Goal: Use online tool/utility: Utilize a website feature to perform a specific function

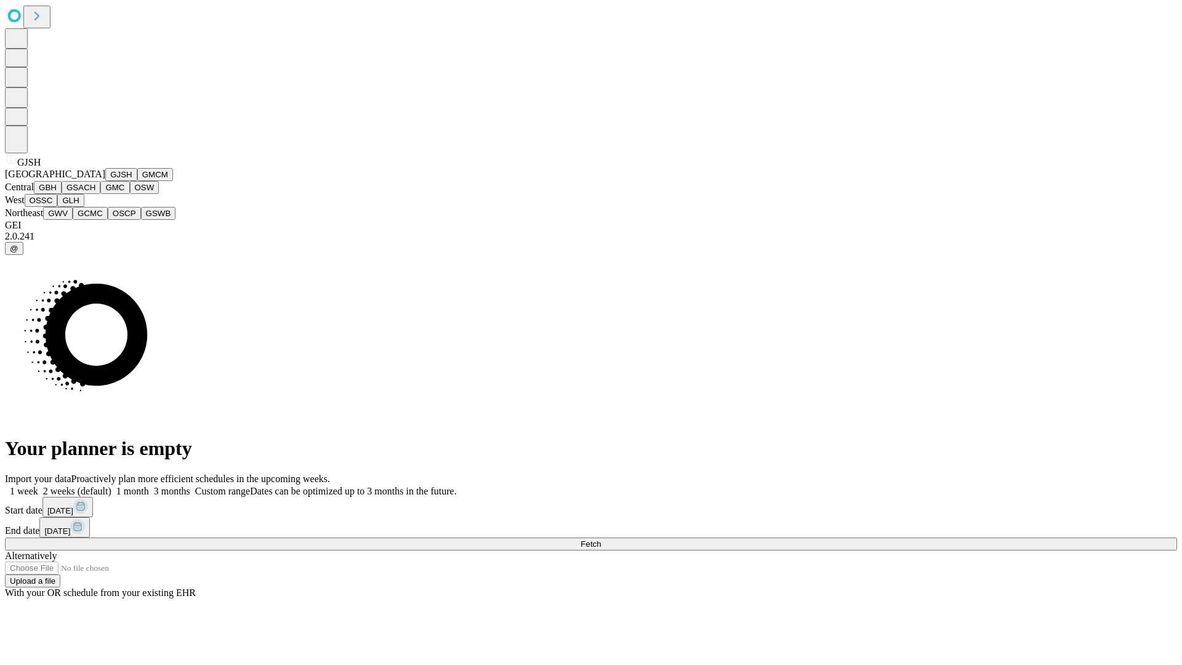
click at [105, 181] on button "GJSH" at bounding box center [121, 174] width 32 height 13
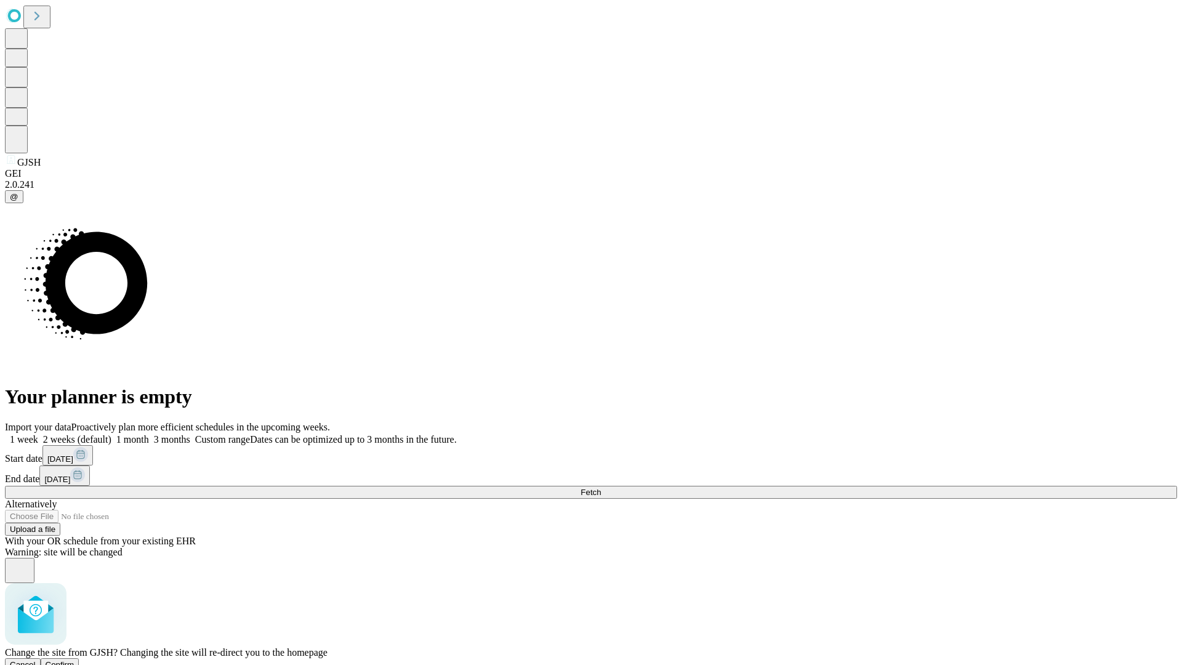
click at [74, 660] on span "Confirm" at bounding box center [60, 664] width 29 height 9
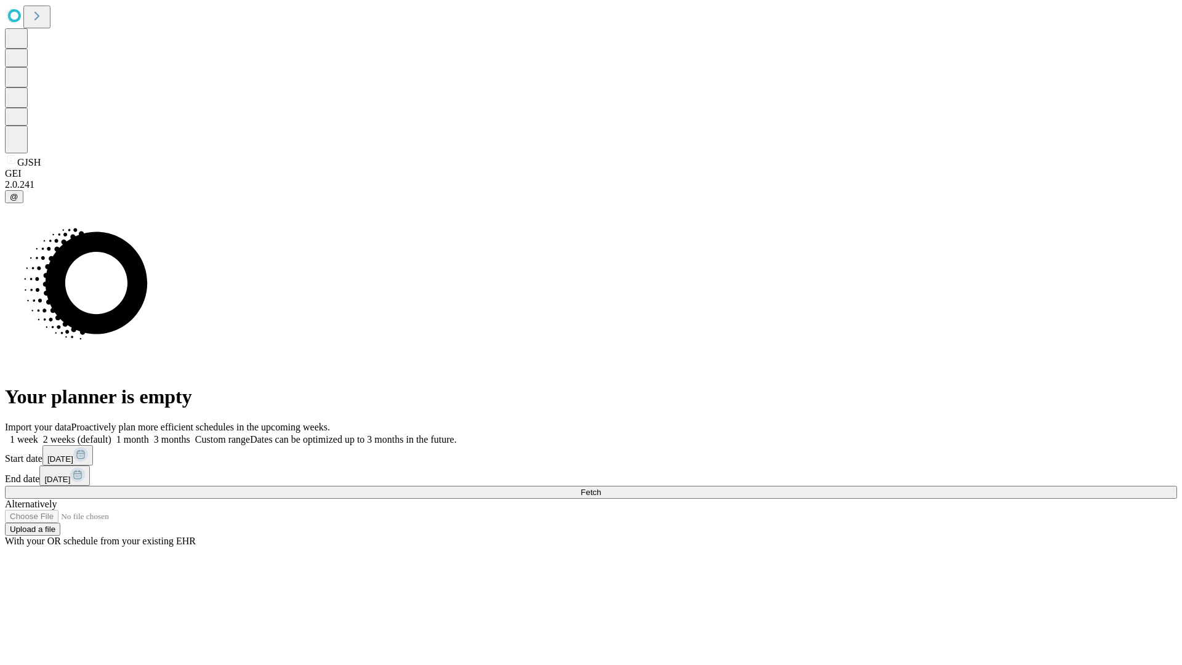
click at [149, 434] on label "1 month" at bounding box center [130, 439] width 38 height 10
click at [601, 487] on span "Fetch" at bounding box center [590, 491] width 20 height 9
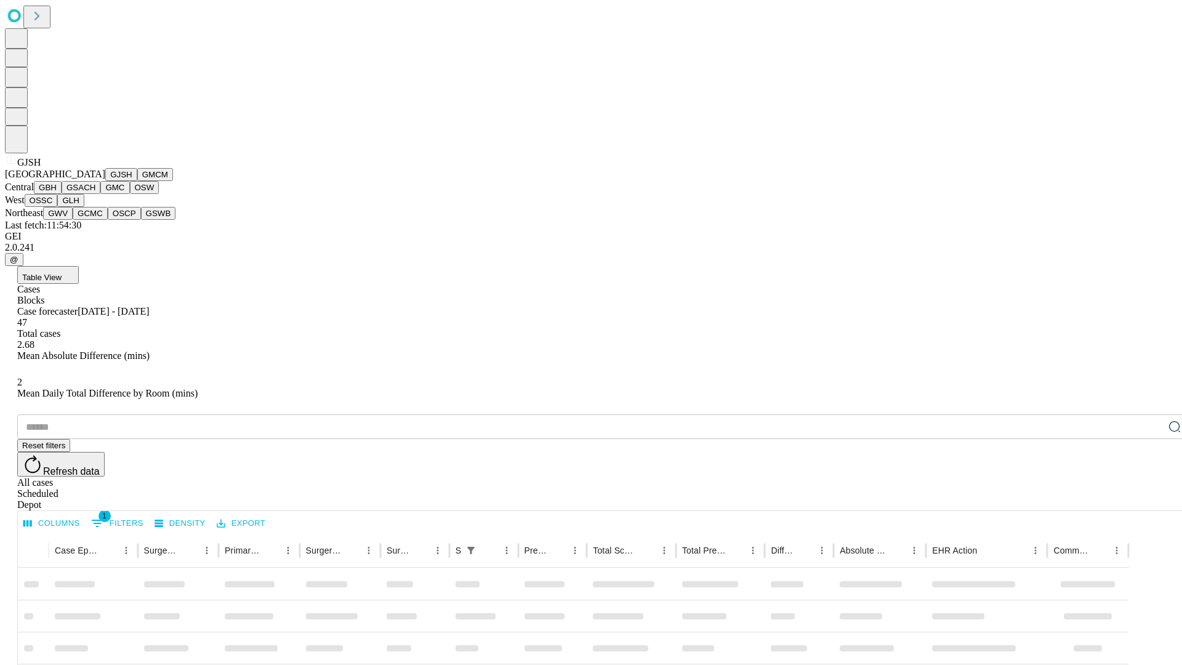
click at [137, 181] on button "GMCM" at bounding box center [155, 174] width 36 height 13
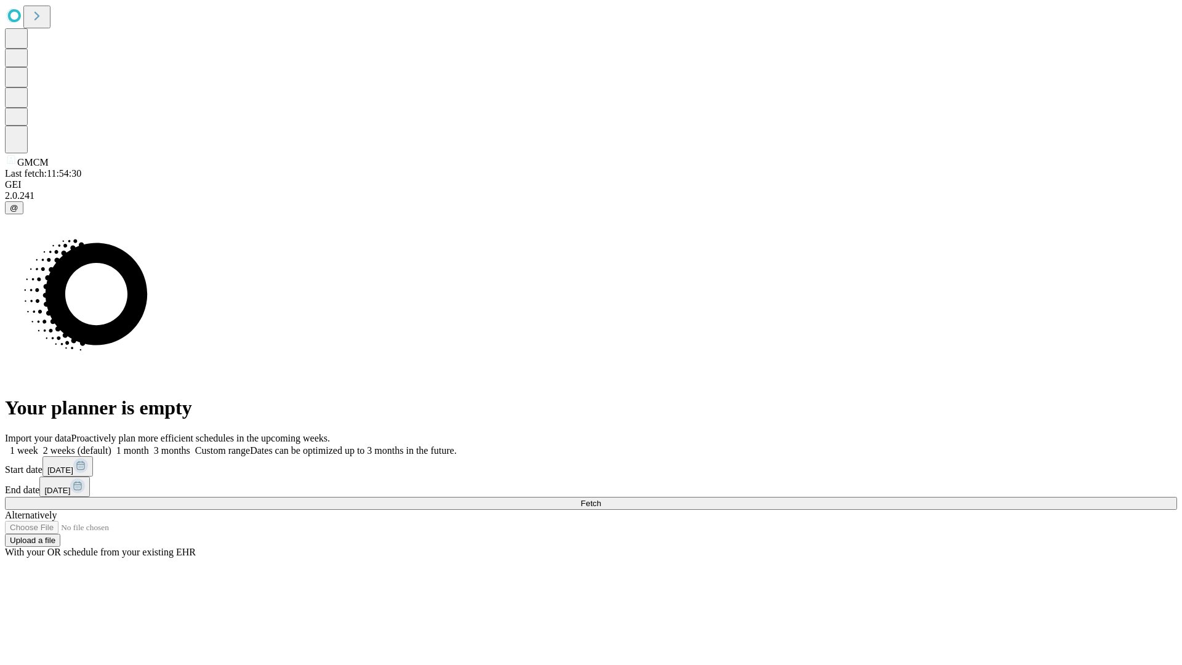
click at [149, 445] on label "1 month" at bounding box center [130, 450] width 38 height 10
click at [601, 498] on span "Fetch" at bounding box center [590, 502] width 20 height 9
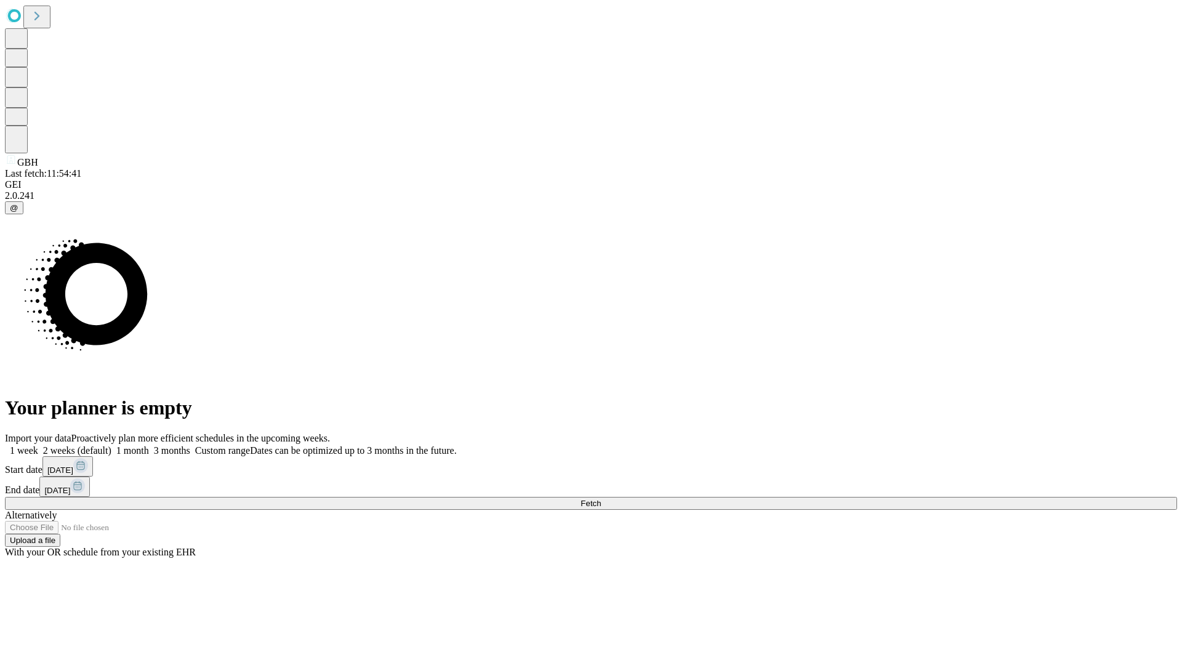
click at [601, 498] on span "Fetch" at bounding box center [590, 502] width 20 height 9
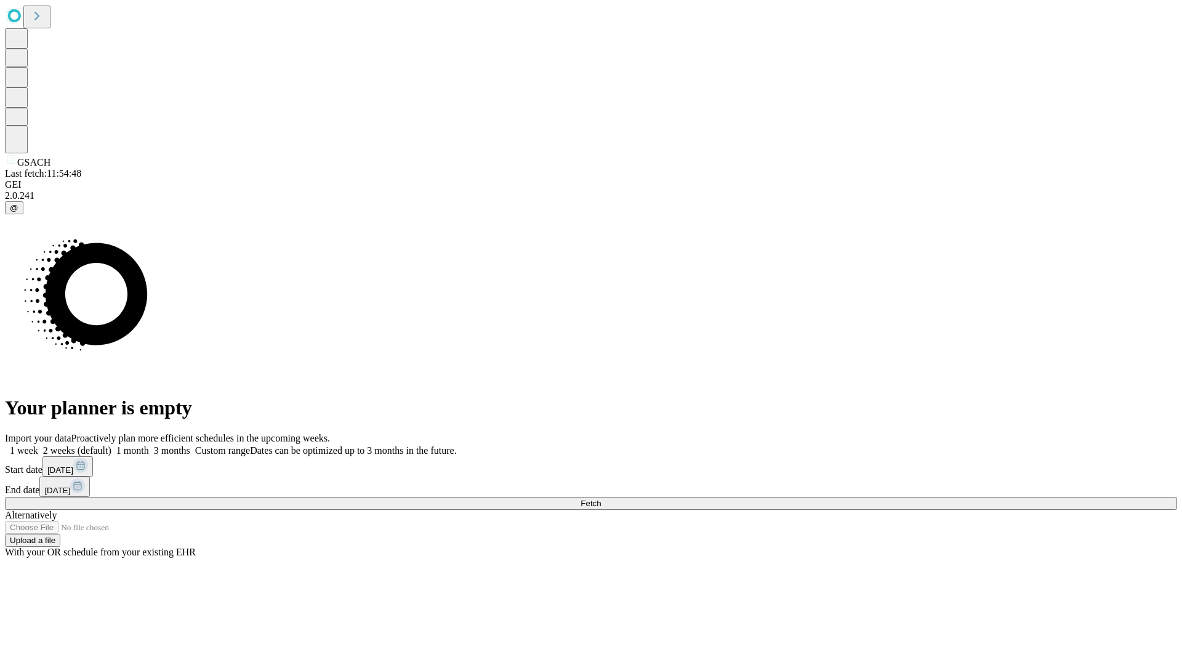
click at [149, 445] on label "1 month" at bounding box center [130, 450] width 38 height 10
click at [601, 498] on span "Fetch" at bounding box center [590, 502] width 20 height 9
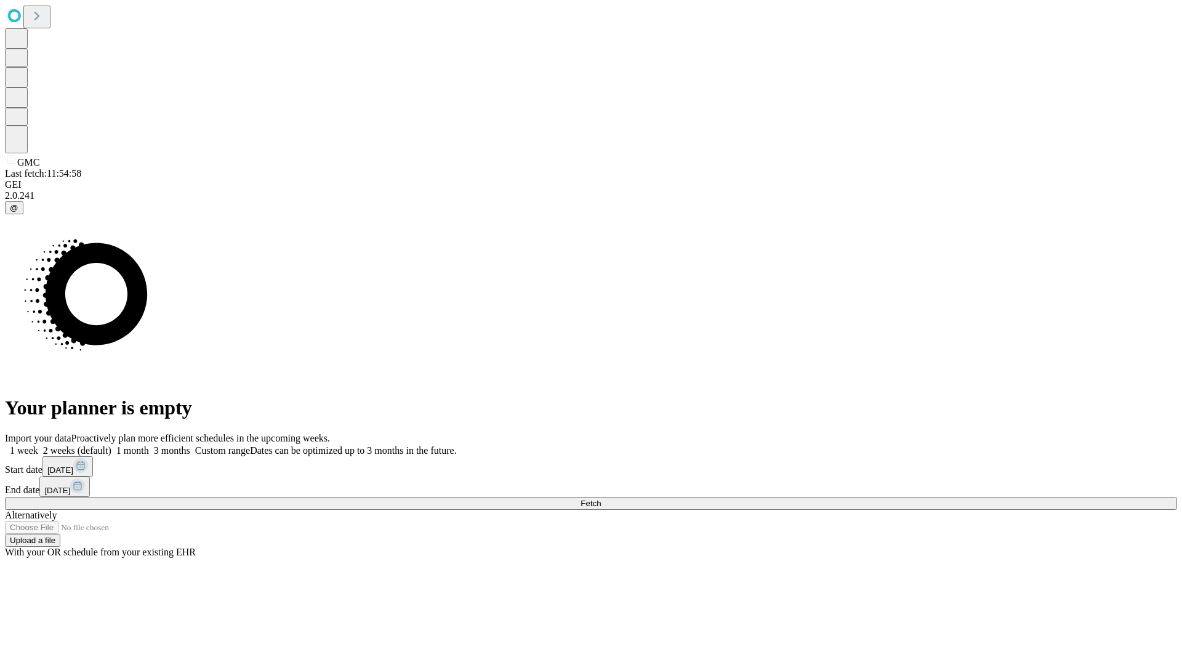
click at [149, 445] on label "1 month" at bounding box center [130, 450] width 38 height 10
click at [601, 498] on span "Fetch" at bounding box center [590, 502] width 20 height 9
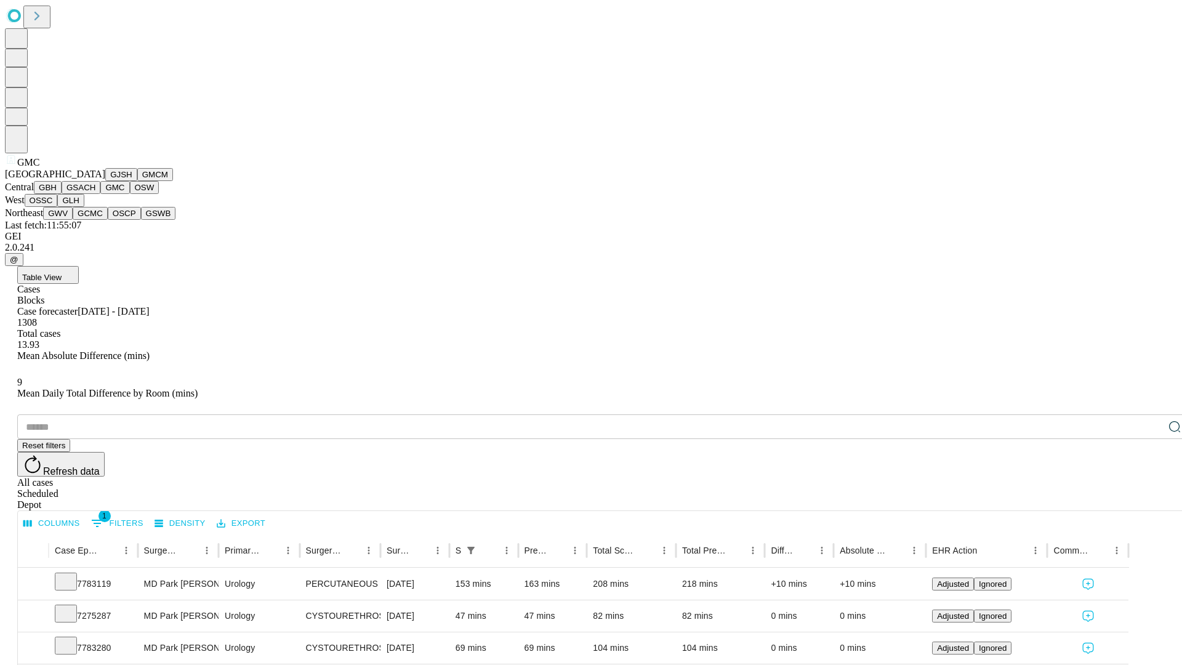
click at [130, 194] on button "OSW" at bounding box center [145, 187] width 30 height 13
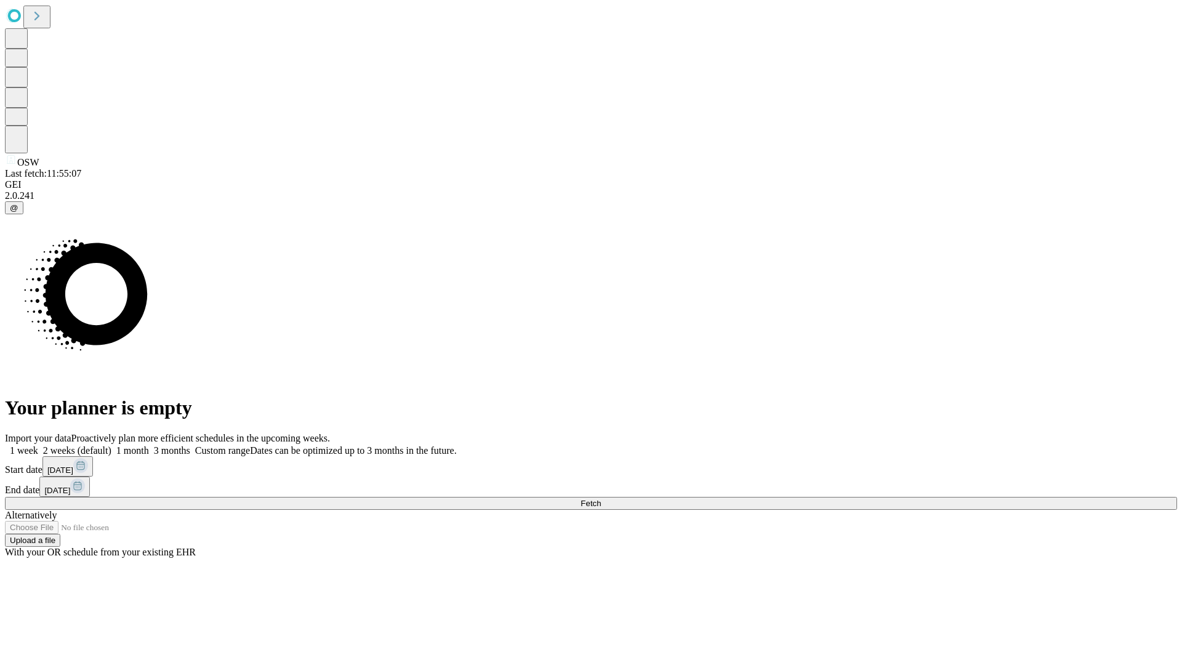
click at [149, 445] on label "1 month" at bounding box center [130, 450] width 38 height 10
click at [601, 498] on span "Fetch" at bounding box center [590, 502] width 20 height 9
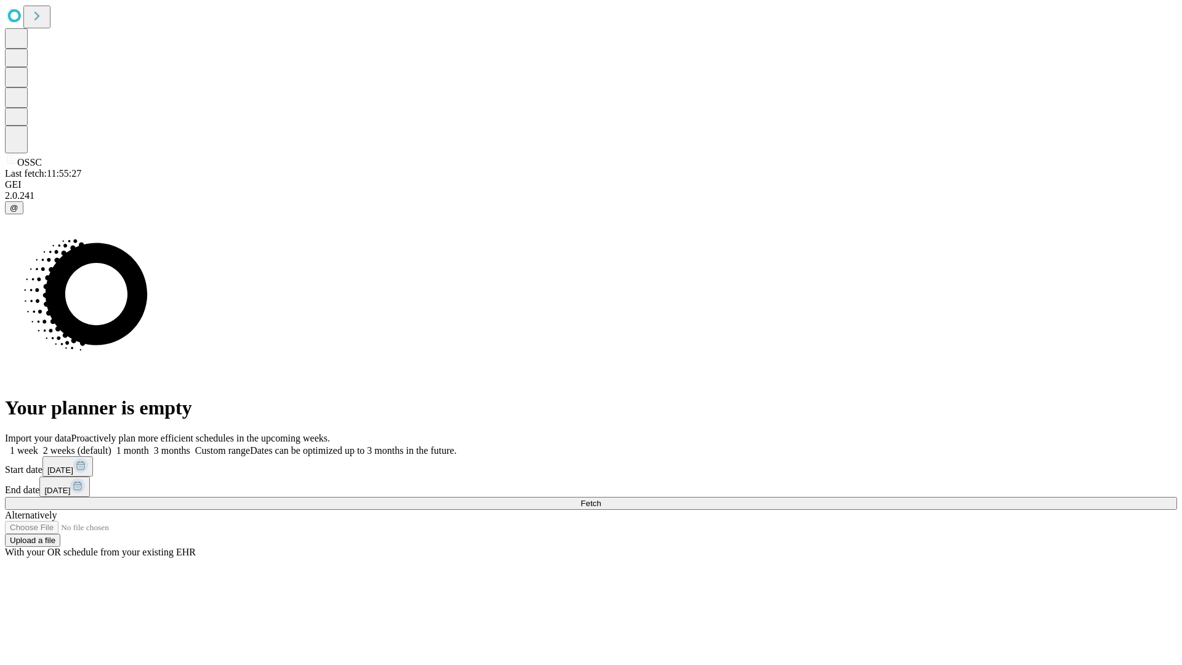
click at [149, 445] on label "1 month" at bounding box center [130, 450] width 38 height 10
click at [601, 498] on span "Fetch" at bounding box center [590, 502] width 20 height 9
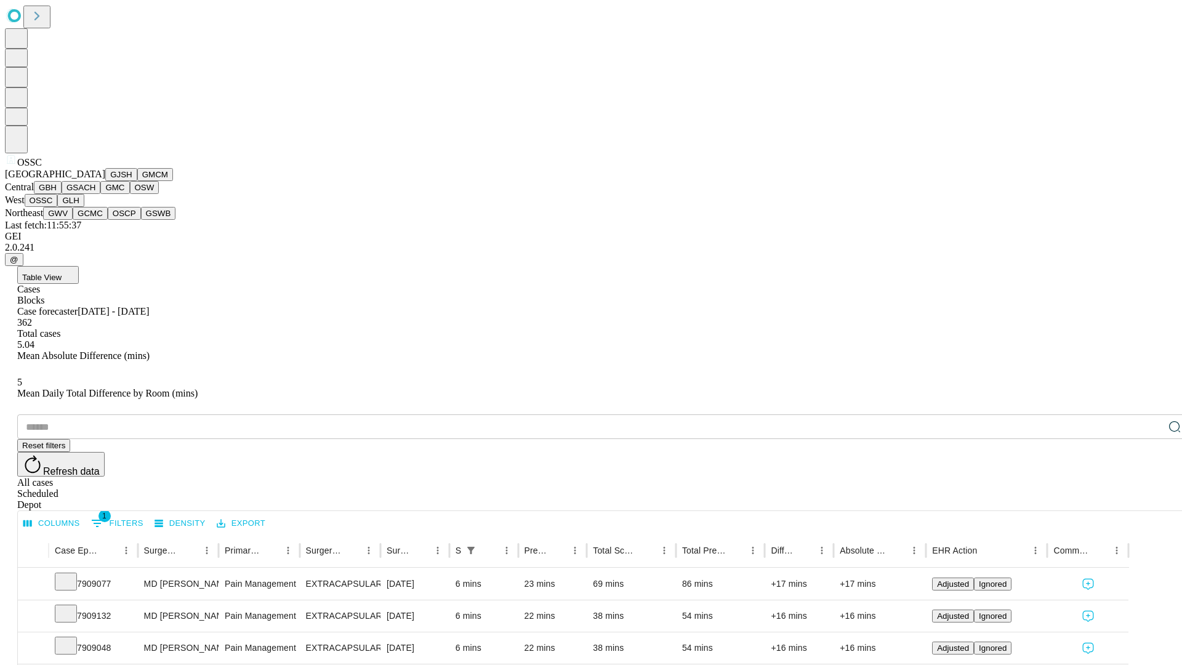
click at [84, 207] on button "GLH" at bounding box center [70, 200] width 26 height 13
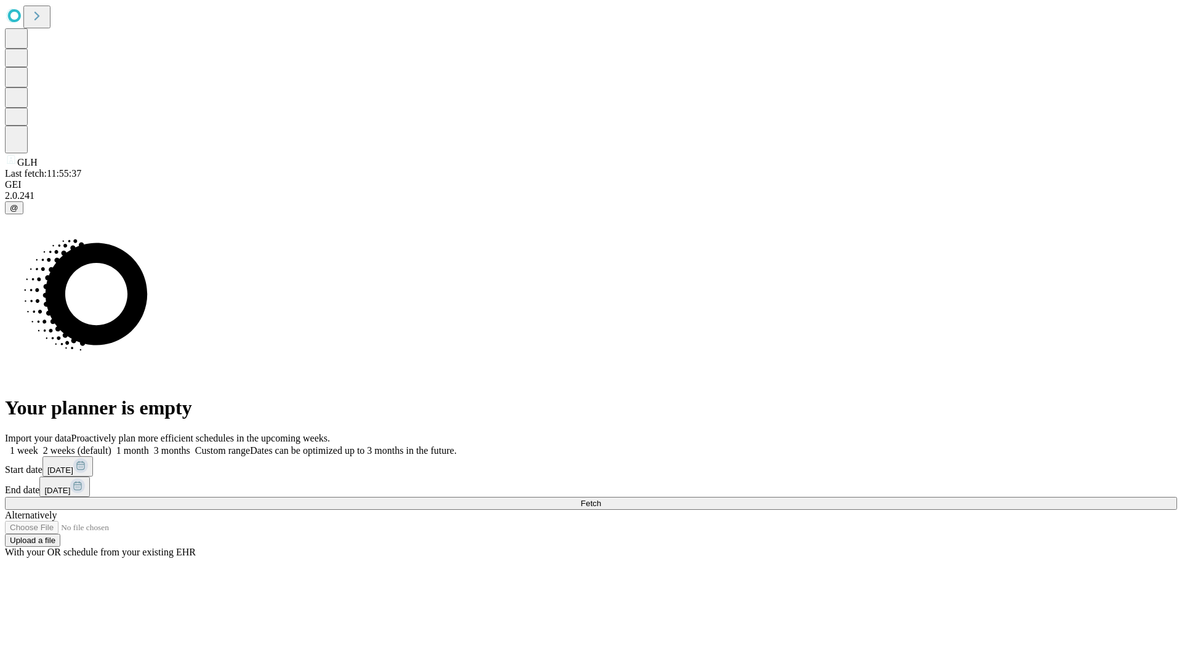
click at [149, 445] on label "1 month" at bounding box center [130, 450] width 38 height 10
click at [601, 498] on span "Fetch" at bounding box center [590, 502] width 20 height 9
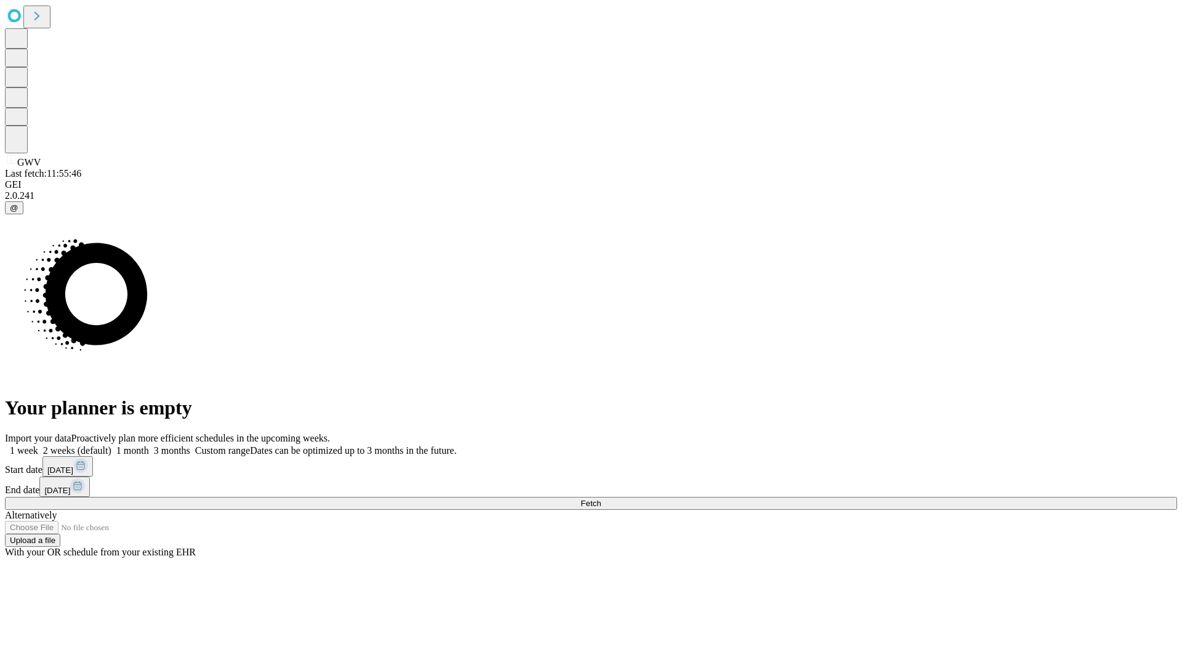
click at [149, 445] on label "1 month" at bounding box center [130, 450] width 38 height 10
click at [601, 498] on span "Fetch" at bounding box center [590, 502] width 20 height 9
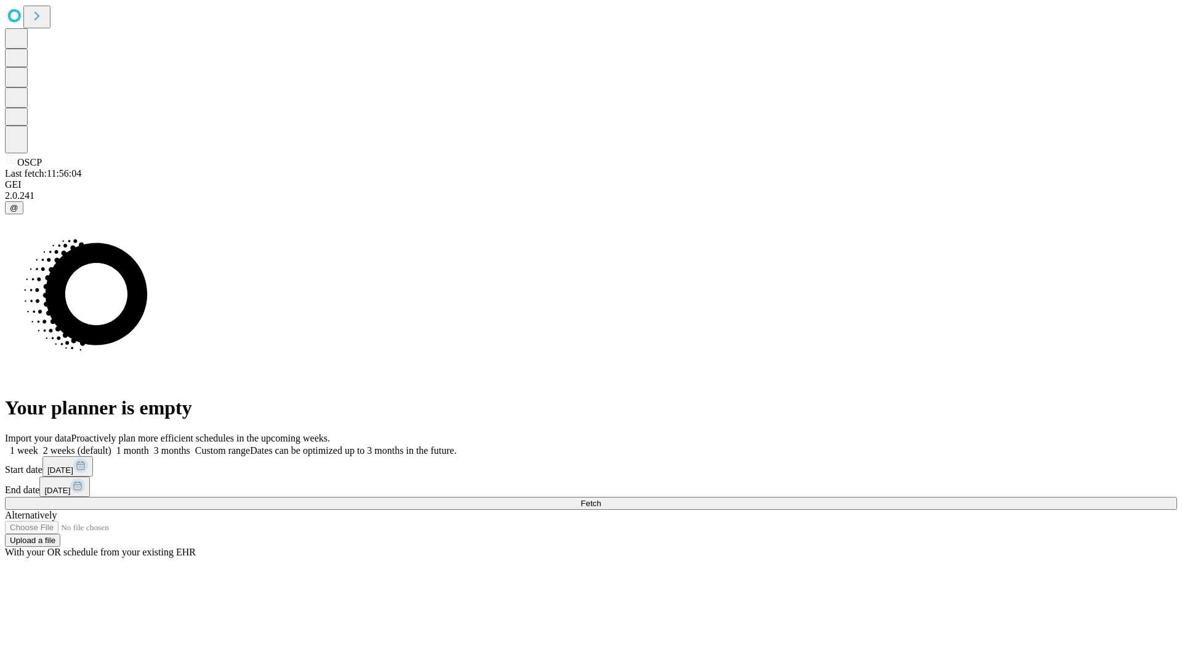
click at [601, 498] on span "Fetch" at bounding box center [590, 502] width 20 height 9
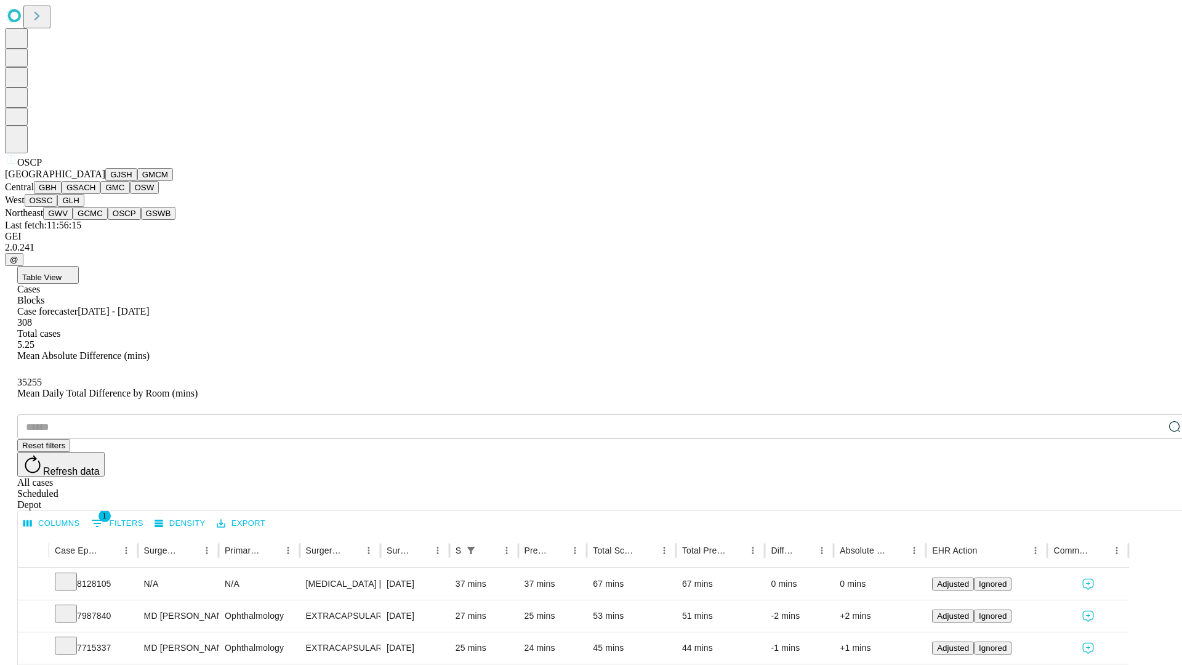
click at [141, 220] on button "GSWB" at bounding box center [158, 213] width 35 height 13
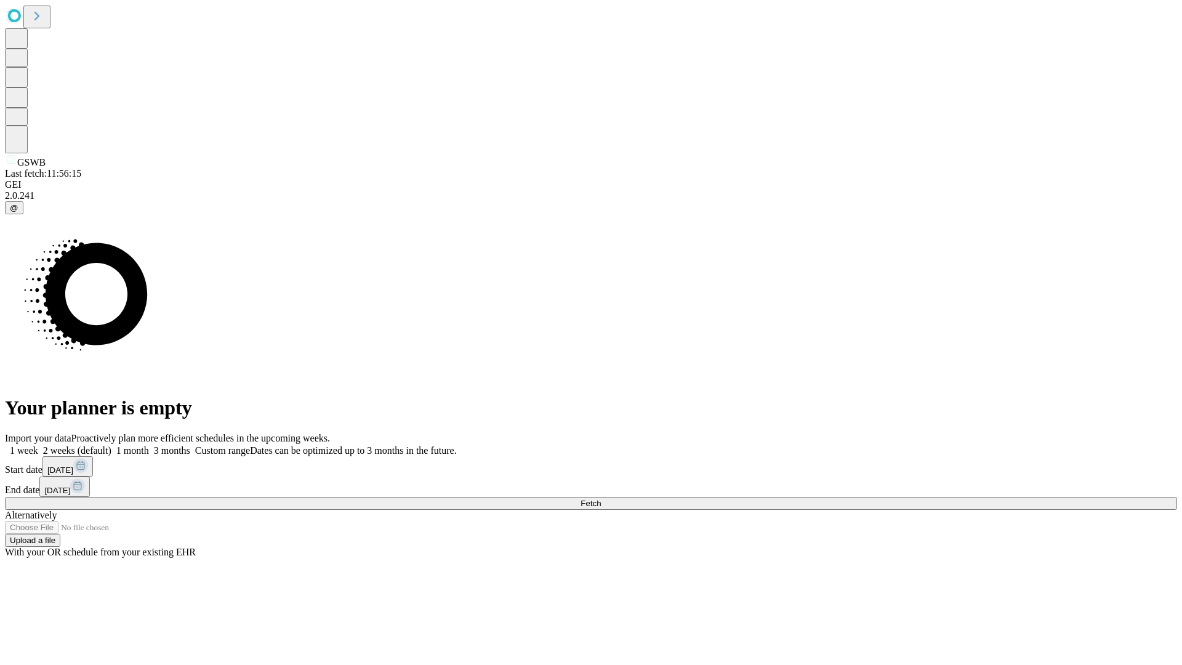
click at [149, 445] on label "1 month" at bounding box center [130, 450] width 38 height 10
click at [601, 498] on span "Fetch" at bounding box center [590, 502] width 20 height 9
